Goal: Task Accomplishment & Management: Manage account settings

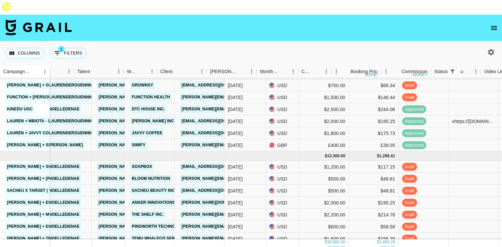
scroll to position [225, 172]
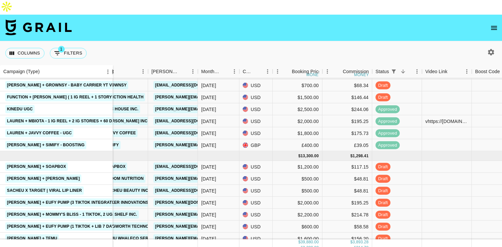
drag, startPoint x: 49, startPoint y: 60, endPoint x: 110, endPoint y: 70, distance: 62.2
click at [110, 70] on div "Campaign (Type) Month Due Airtable ID Talent Manager Client [PERSON_NAME] Month…" at bounding box center [251, 158] width 502 height 186
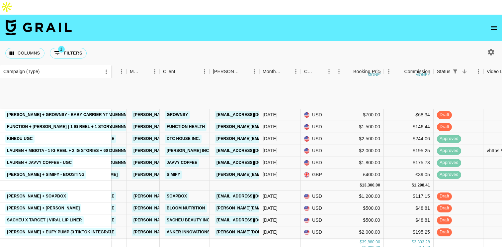
scroll to position [137, 172]
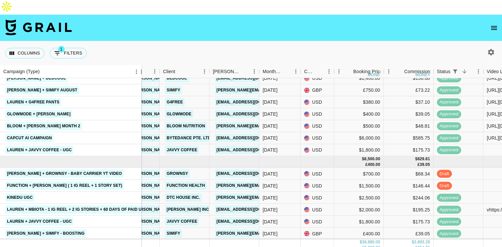
drag, startPoint x: 111, startPoint y: 60, endPoint x: 145, endPoint y: 60, distance: 34.2
click at [145, 65] on div "Campaign (Type)" at bounding box center [142, 71] width 8 height 13
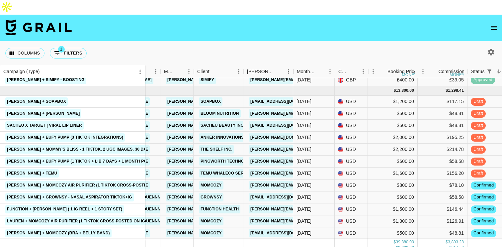
scroll to position [290, 172]
drag, startPoint x: 145, startPoint y: 55, endPoint x: 151, endPoint y: 55, distance: 6.6
click at [151, 65] on div "Campaign (Type)" at bounding box center [152, 71] width 8 height 13
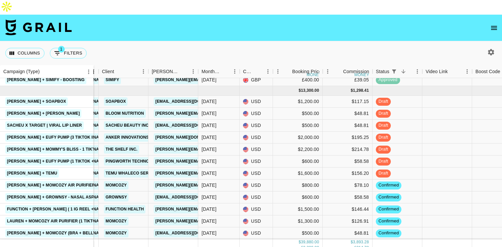
drag, startPoint x: 49, startPoint y: 58, endPoint x: 47, endPoint y: 61, distance: 4.5
click at [90, 65] on div "Campaign (Type)" at bounding box center [94, 71] width 8 height 13
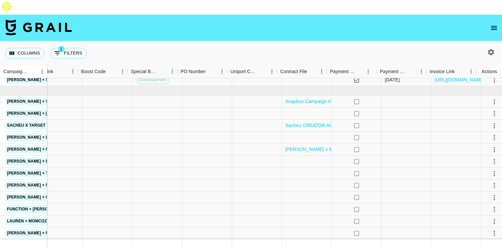
scroll to position [290, 565]
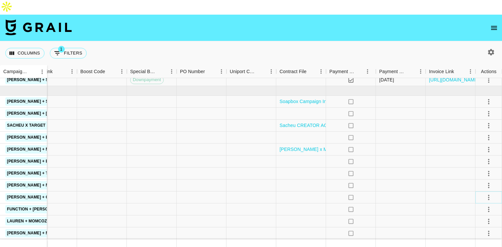
click at [486, 193] on icon "select merge strategy" at bounding box center [489, 197] width 8 height 8
click at [480, 140] on li "Draft Created" at bounding box center [480, 144] width 43 height 12
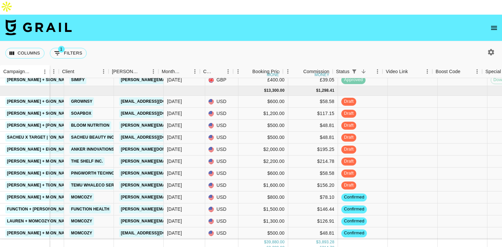
scroll to position [290, 201]
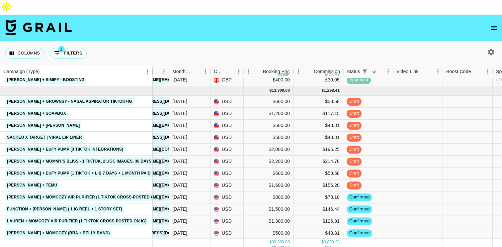
drag, startPoint x: 49, startPoint y: 53, endPoint x: 150, endPoint y: 60, distance: 101.9
click at [150, 65] on div "Campaign (Type)" at bounding box center [152, 71] width 8 height 13
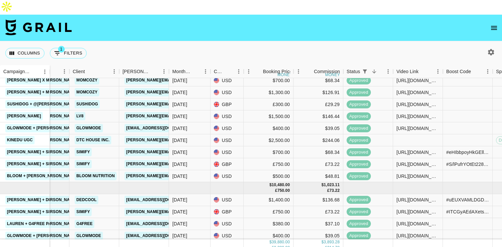
scroll to position [0, 201]
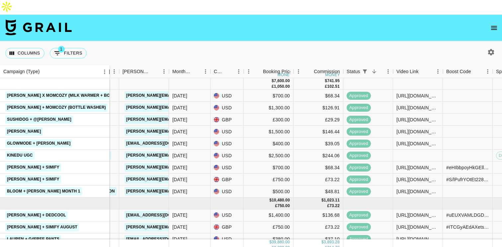
drag, startPoint x: 49, startPoint y: 57, endPoint x: 108, endPoint y: 68, distance: 60.9
click at [108, 68] on div "Campaign (Type) Month Due Airtable ID Talent Manager Client [PERSON_NAME] Month…" at bounding box center [251, 158] width 502 height 186
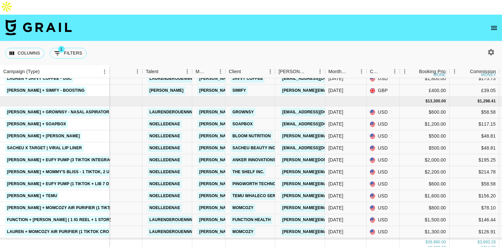
scroll to position [287, 105]
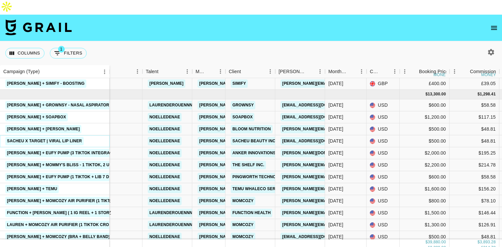
click at [10, 137] on link "Sacheu x Target | Viral Lip Liner" at bounding box center [44, 141] width 78 height 8
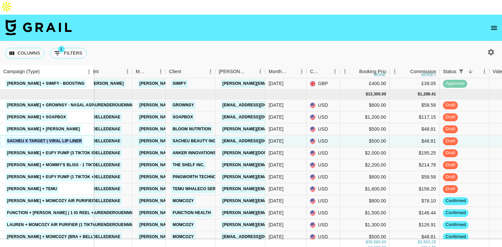
drag, startPoint x: 48, startPoint y: 58, endPoint x: 92, endPoint y: 52, distance: 44.5
click at [92, 65] on div "Campaign (Type)" at bounding box center [94, 71] width 8 height 13
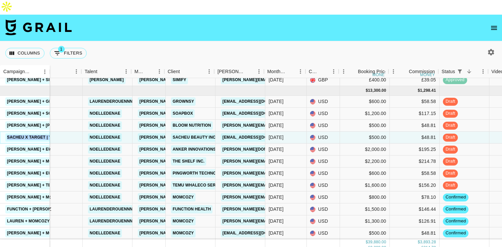
scroll to position [290, 111]
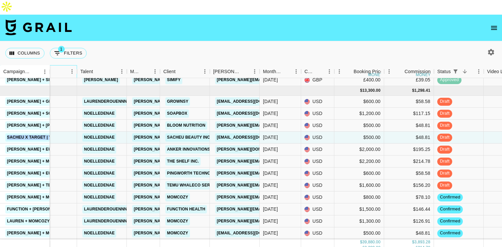
click at [51, 65] on div "Airtable ID" at bounding box center [32, 71] width 70 height 13
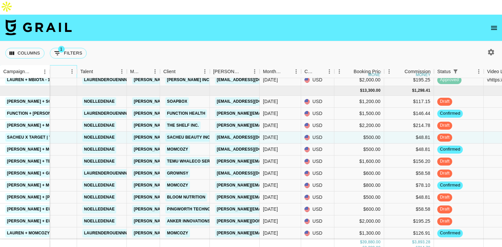
click at [51, 65] on div "Airtable ID" at bounding box center [32, 71] width 70 height 13
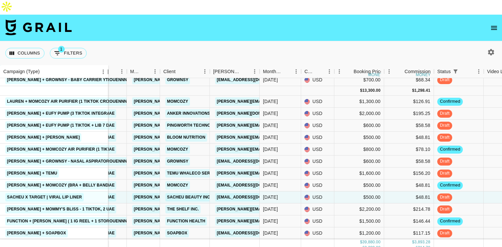
drag, startPoint x: 49, startPoint y: 54, endPoint x: 107, endPoint y: 73, distance: 61.4
click at [107, 73] on div "Campaign (Type) Month Due Airtable ID Talent Manager Client [PERSON_NAME] Month…" at bounding box center [251, 158] width 502 height 186
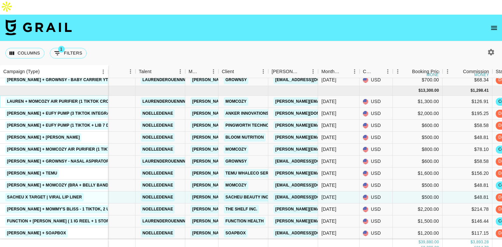
click at [76, 97] on link "Lauren + Momcozy Air Purifier (1 TikTok cross-posted on IG)" at bounding box center [76, 101] width 143 height 8
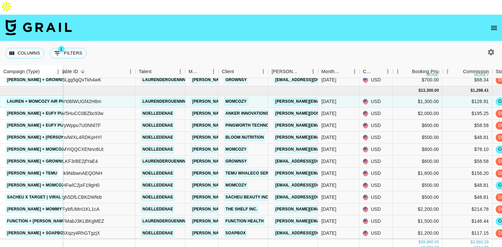
drag, startPoint x: 107, startPoint y: 56, endPoint x: 61, endPoint y: 68, distance: 47.4
click at [60, 68] on div "Campaign (Type) Month Due Airtable ID Talent Manager Client [PERSON_NAME] Month…" at bounding box center [251, 158] width 502 height 186
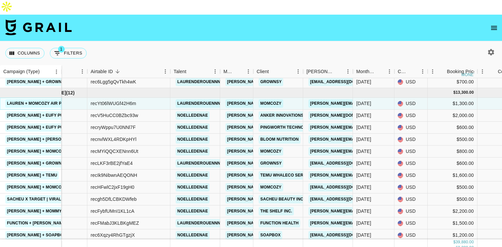
scroll to position [288, 30]
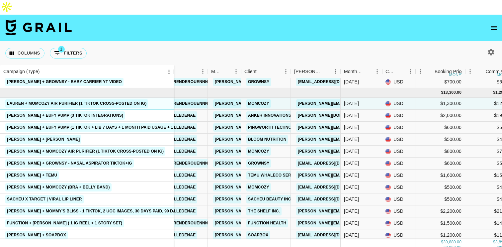
drag, startPoint x: 49, startPoint y: 52, endPoint x: 173, endPoint y: 57, distance: 124.3
click at [173, 65] on div "Campaign (Type)" at bounding box center [174, 71] width 8 height 13
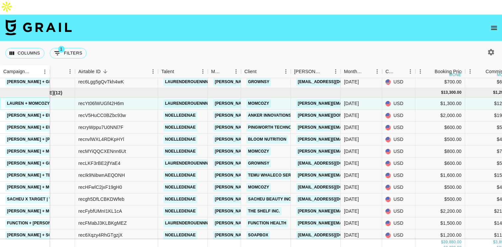
scroll to position [290, 30]
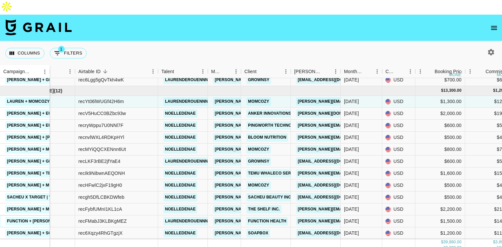
click at [42, 217] on link "Function + [PERSON_NAME] ( 1 IG Reel + 1 Story Set)" at bounding box center [64, 221] width 119 height 8
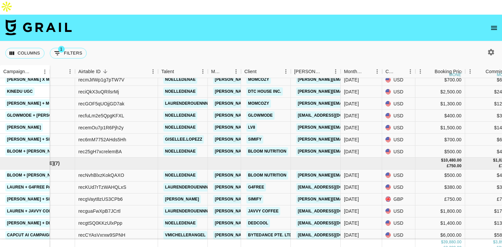
scroll to position [0, 30]
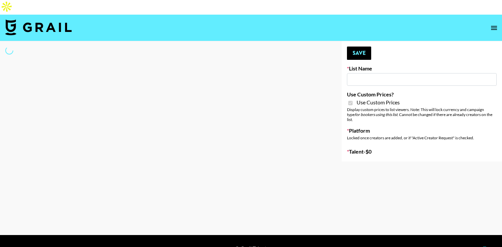
type input "Whallpro"
checkbox input "true"
select select "Brand"
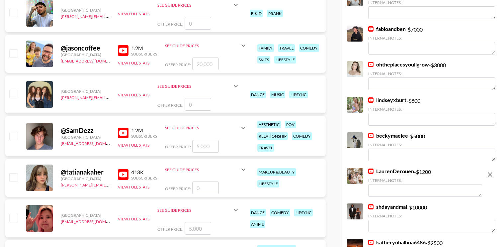
scroll to position [888, 0]
